Goal: Task Accomplishment & Management: Manage account settings

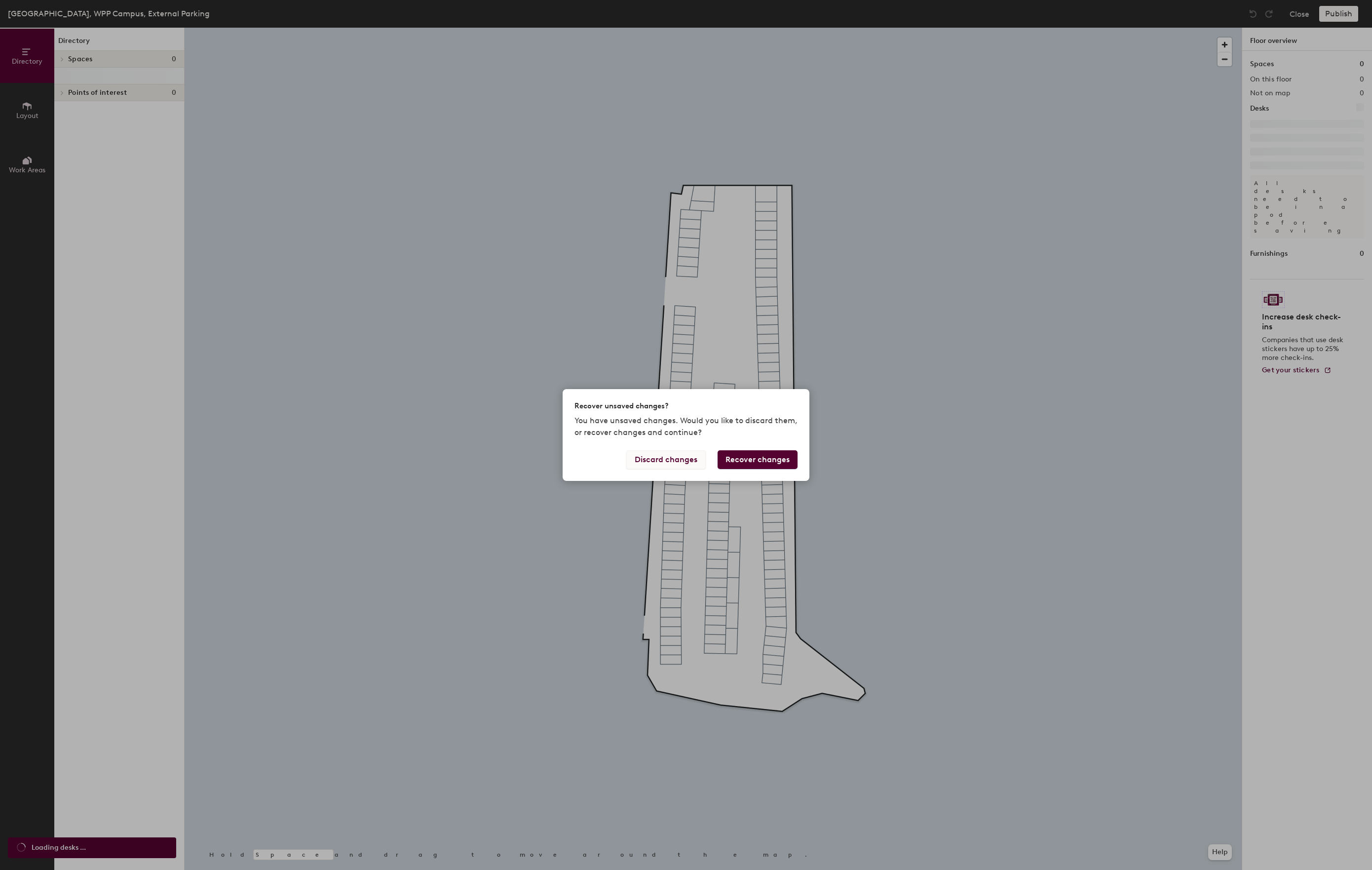
click at [631, 463] on button "Discard changes" at bounding box center [666, 459] width 80 height 19
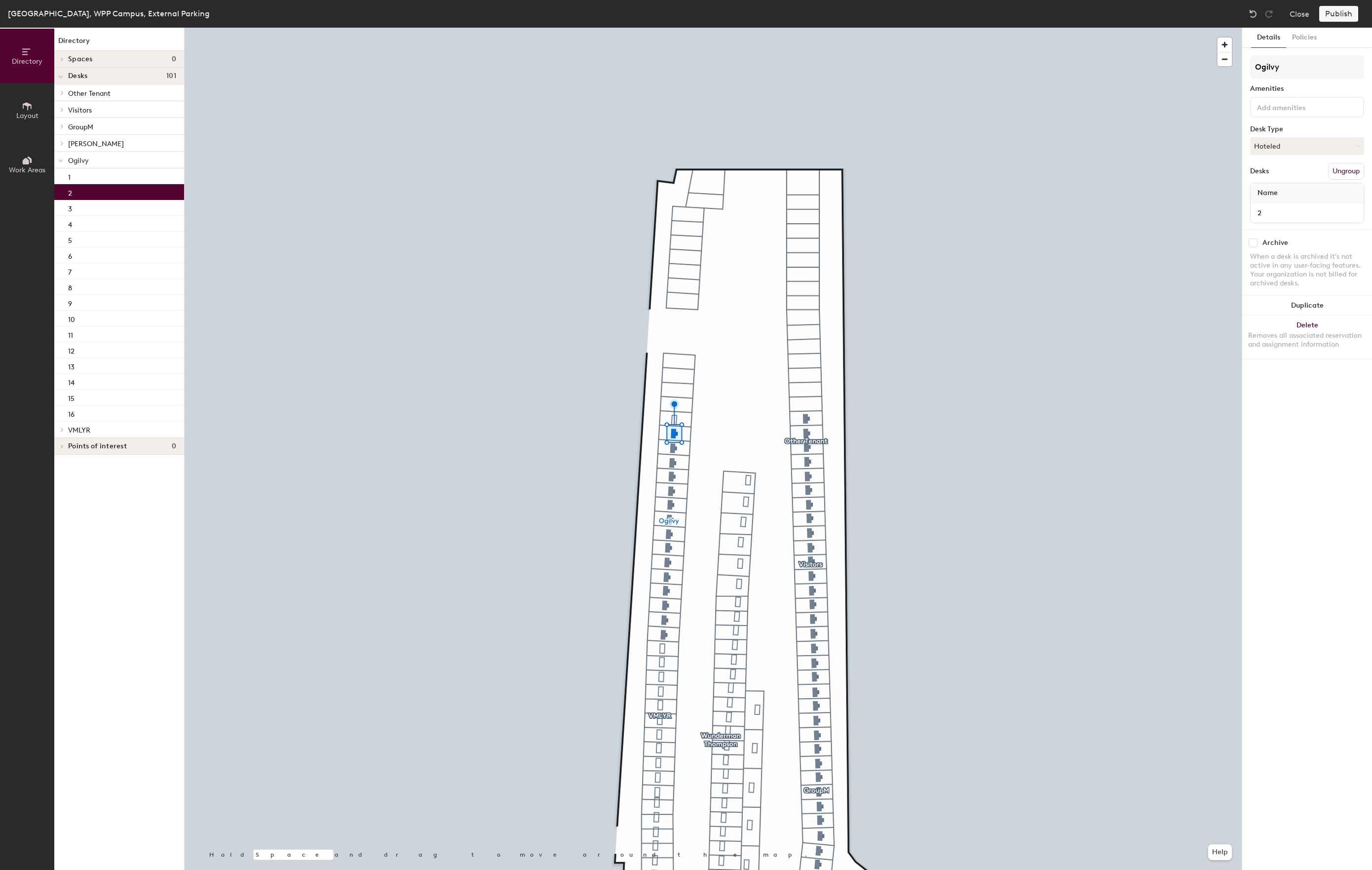
click at [1254, 247] on input "checkbox" at bounding box center [1253, 243] width 9 height 9
checkbox input "true"
click at [1254, 246] on input "checkbox" at bounding box center [1253, 243] width 9 height 9
checkbox input "true"
click at [1255, 245] on input "checkbox" at bounding box center [1253, 243] width 9 height 9
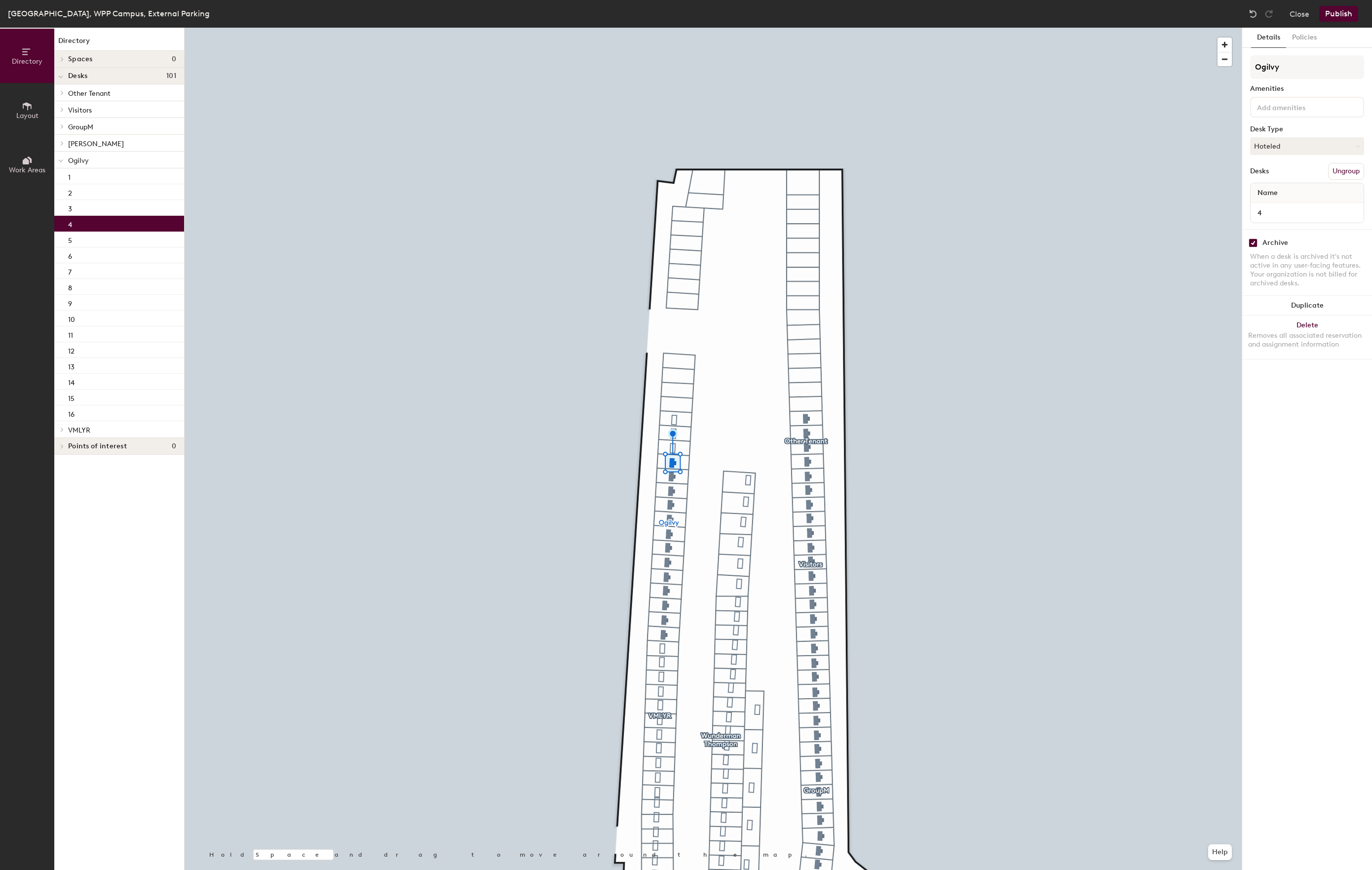
checkbox input "true"
click at [1256, 247] on input "checkbox" at bounding box center [1253, 243] width 9 height 9
checkbox input "true"
click at [1254, 245] on input "checkbox" at bounding box center [1253, 243] width 9 height 9
checkbox input "true"
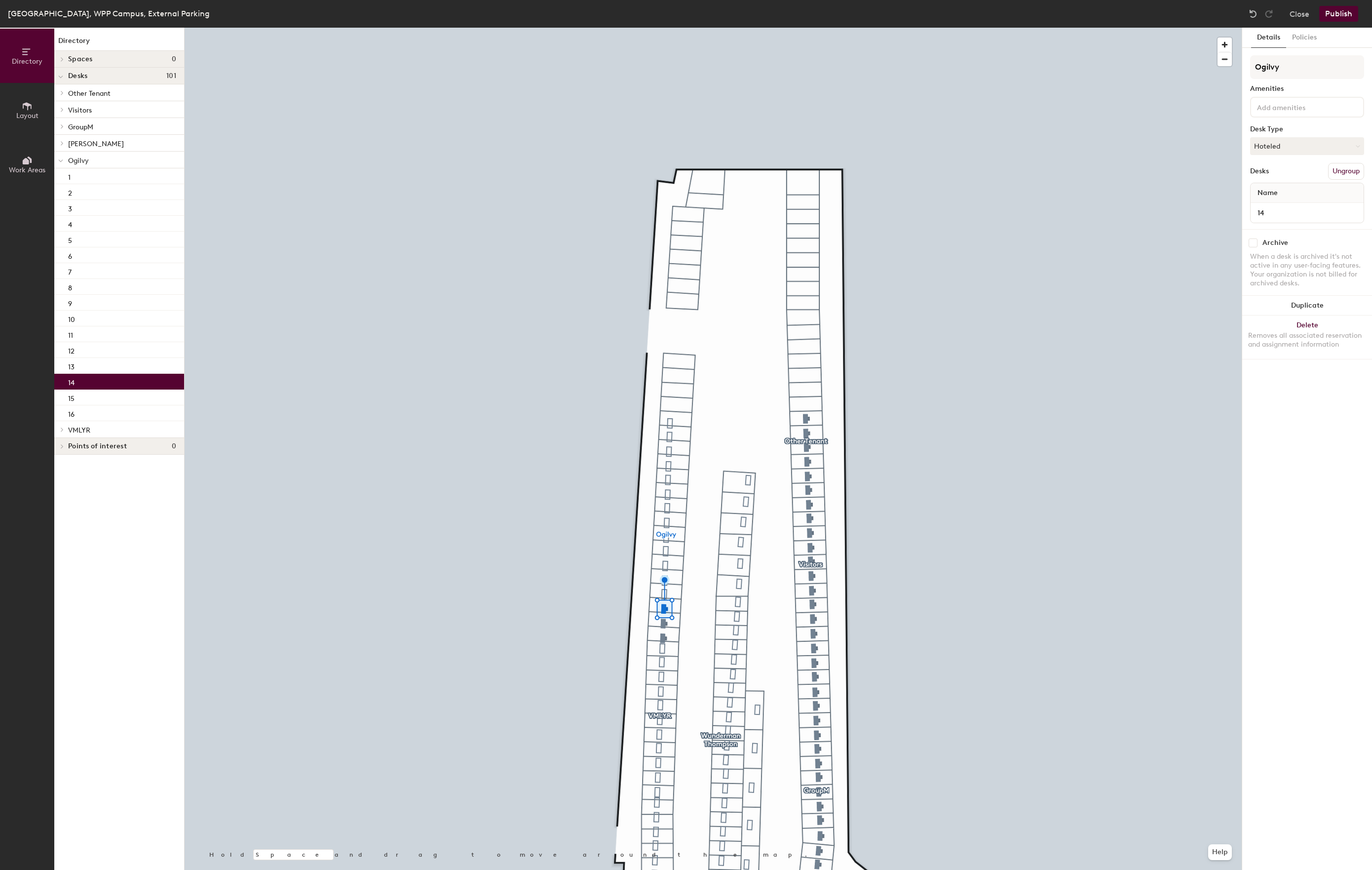
click at [1256, 247] on input "checkbox" at bounding box center [1253, 243] width 9 height 9
checkbox input "true"
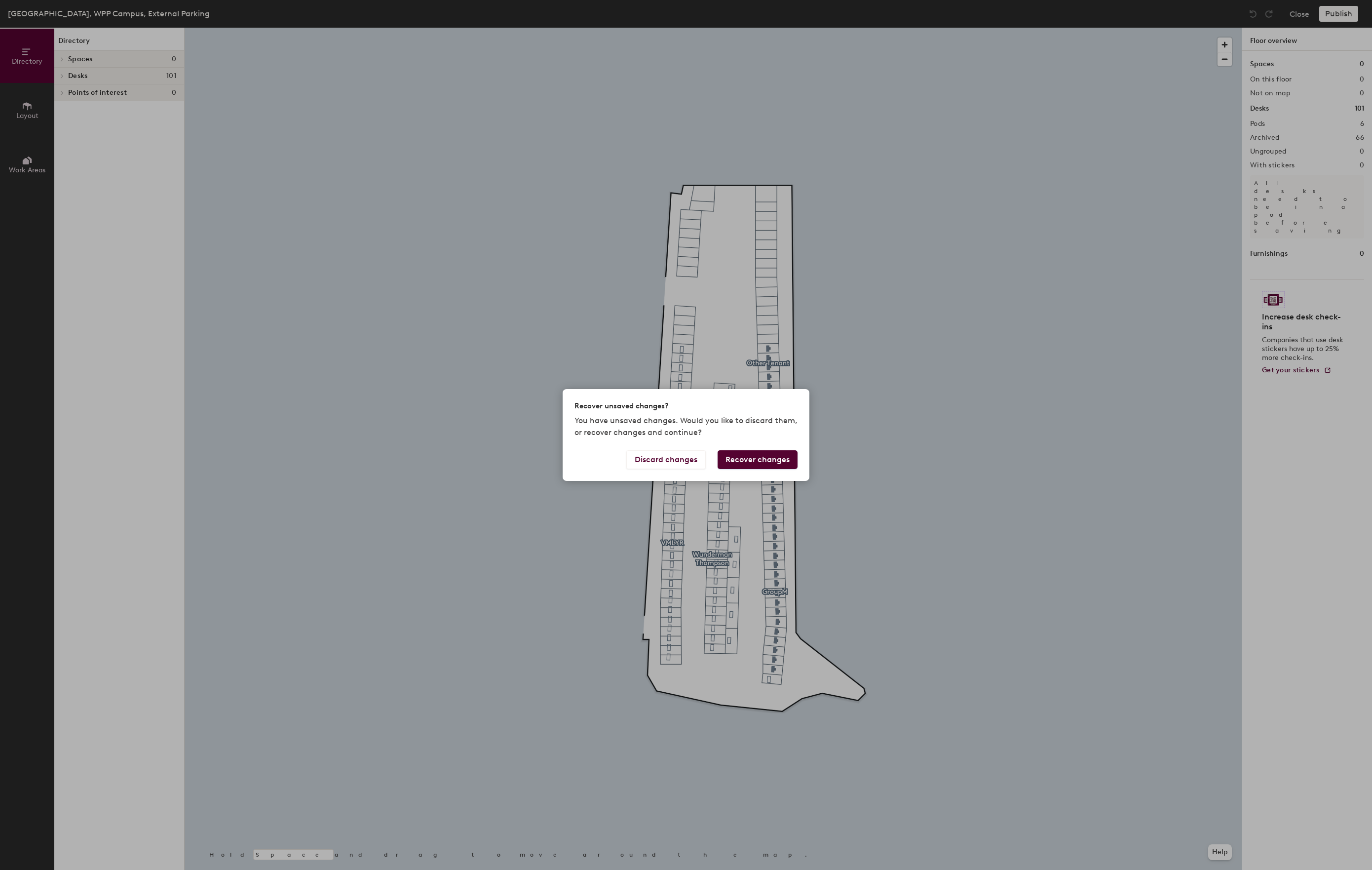
click at [751, 464] on button "Recover changes" at bounding box center [758, 459] width 80 height 19
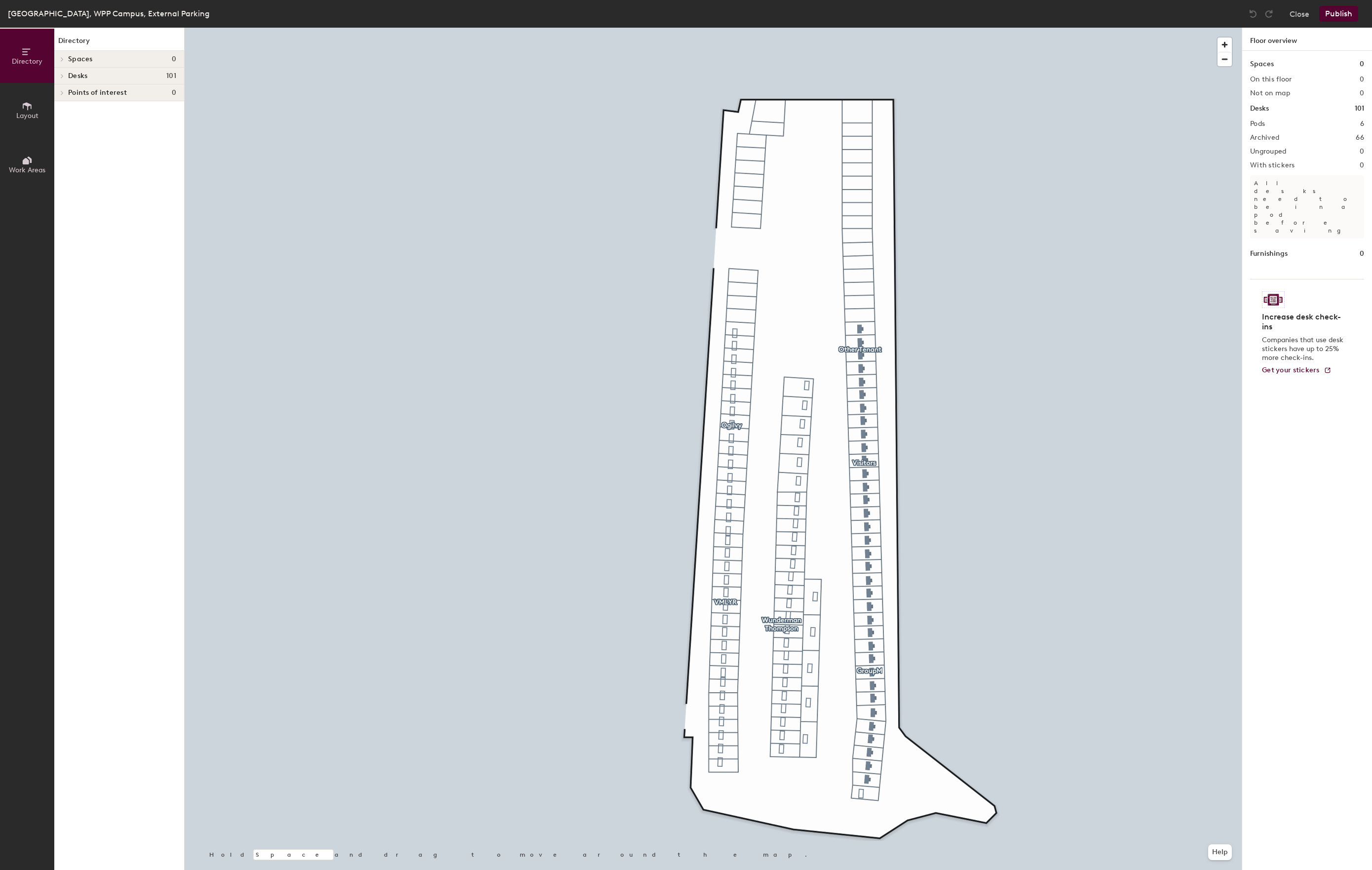
click at [63, 77] on icon at bounding box center [62, 76] width 4 height 5
click at [60, 129] on span at bounding box center [62, 127] width 9 height 5
click at [60, 129] on icon at bounding box center [61, 127] width 5 height 4
